Goal: Find specific page/section: Find specific page/section

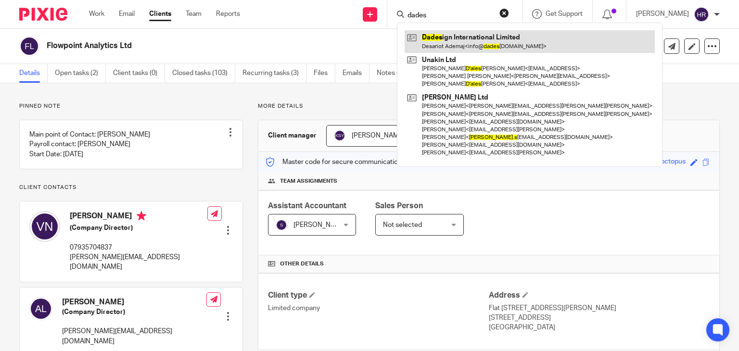
type input "dades"
click at [430, 33] on link at bounding box center [530, 41] width 250 height 22
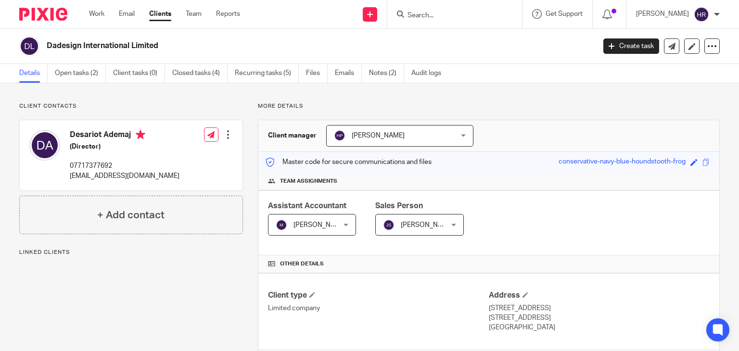
click at [698, 158] on div "Save conservative-navy-blue-houndstooth-frog" at bounding box center [636, 162] width 154 height 11
click at [703, 159] on span at bounding box center [706, 162] width 7 height 7
